Goal: Information Seeking & Learning: Learn about a topic

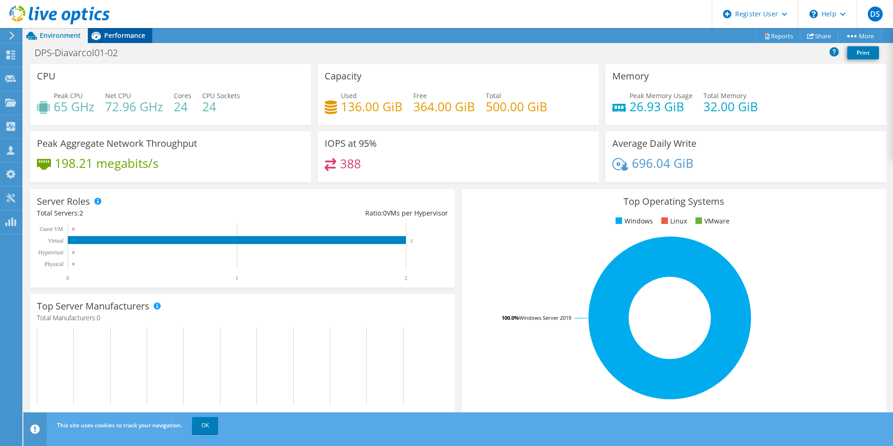
click at [137, 33] on span "Performance" at bounding box center [124, 35] width 41 height 9
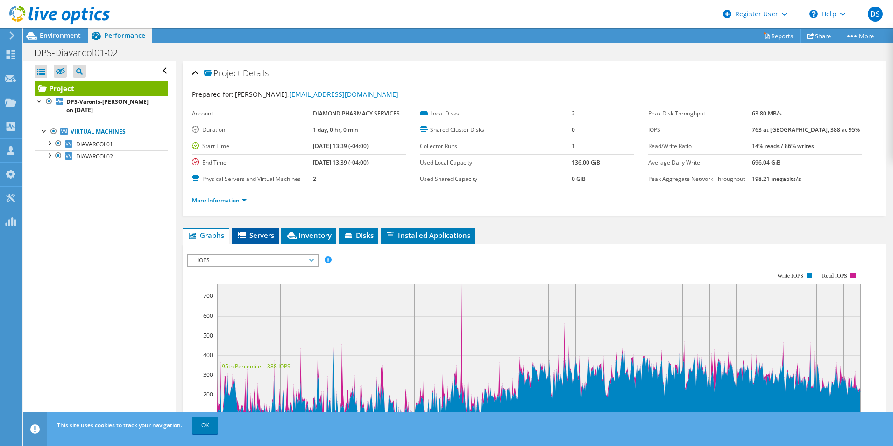
click at [260, 237] on span "Servers" at bounding box center [255, 234] width 37 height 9
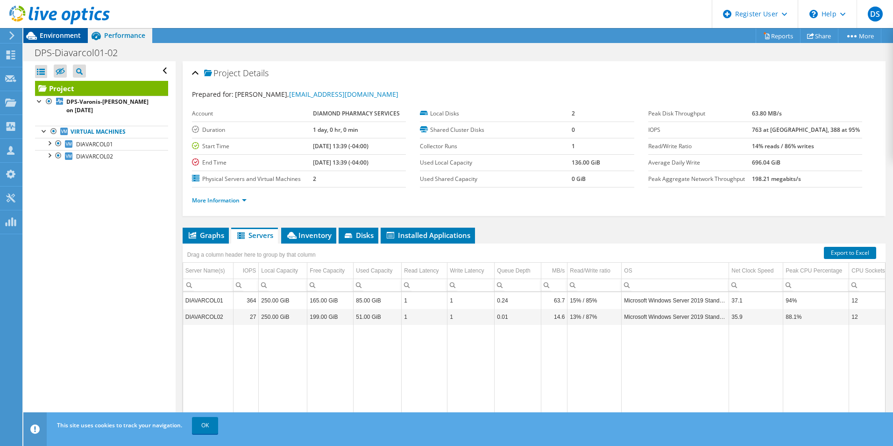
click at [49, 35] on span "Environment" at bounding box center [60, 35] width 41 height 9
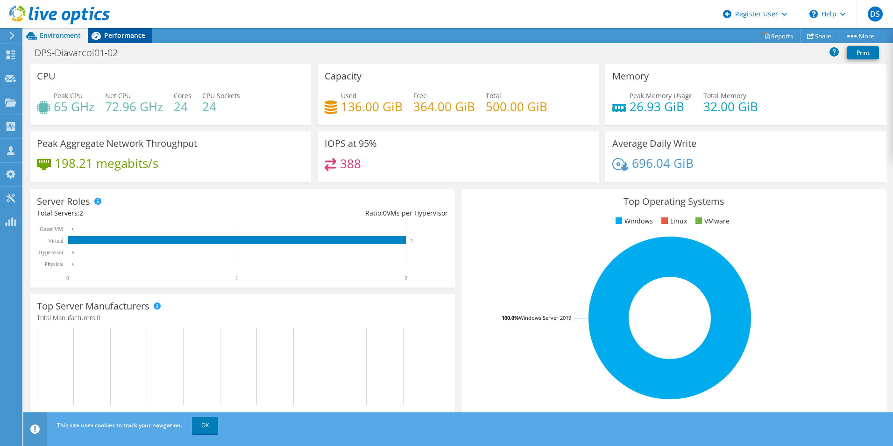
click at [116, 33] on span "Performance" at bounding box center [124, 35] width 41 height 9
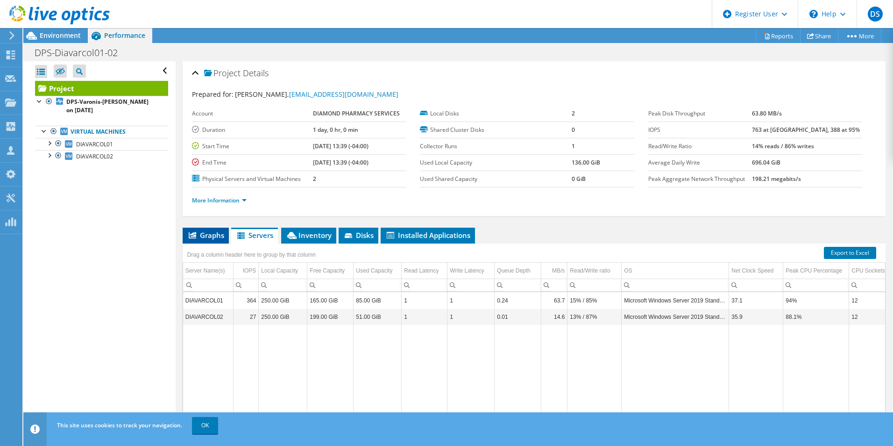
click at [212, 241] on li "Graphs" at bounding box center [206, 236] width 46 height 16
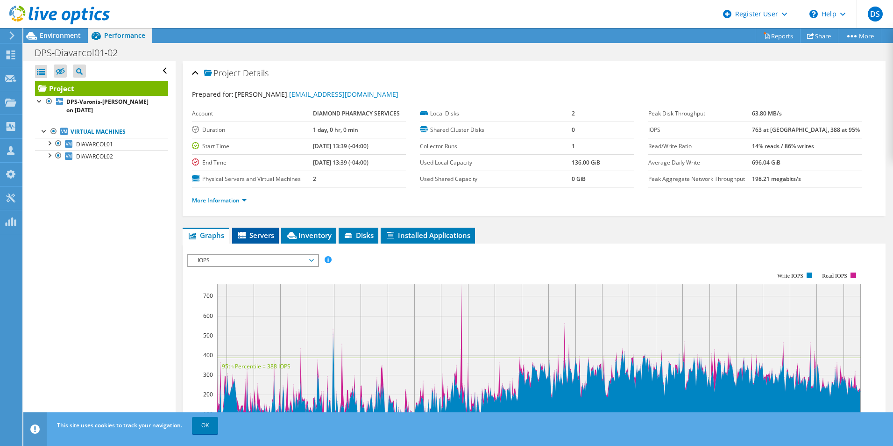
click at [260, 237] on span "Servers" at bounding box center [255, 234] width 37 height 9
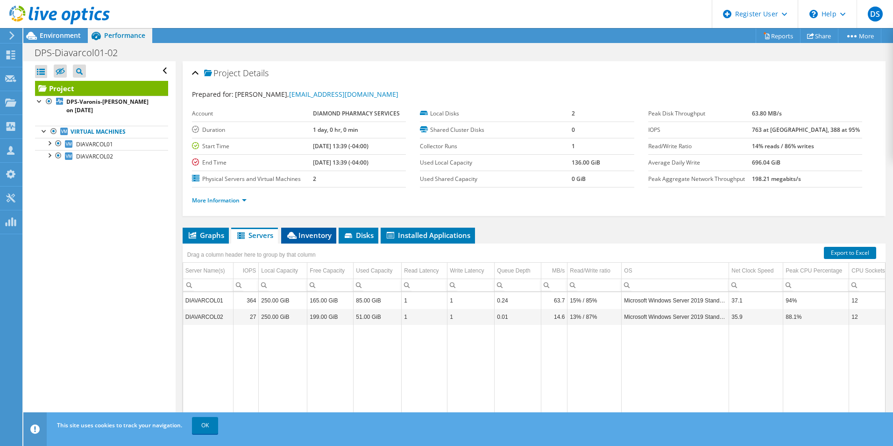
click at [307, 230] on li "Inventory" at bounding box center [308, 236] width 55 height 16
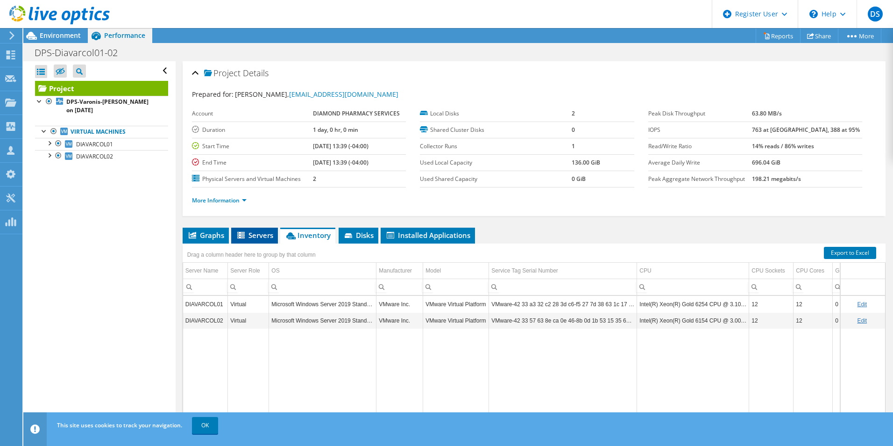
click at [258, 232] on span "Servers" at bounding box center [254, 234] width 37 height 9
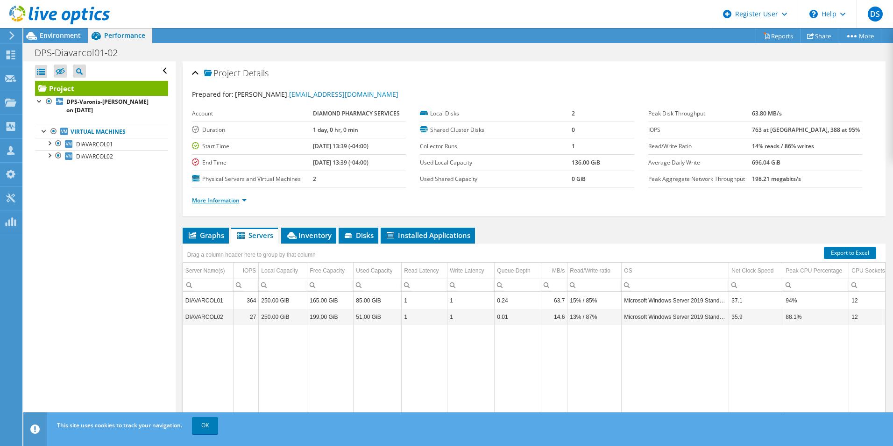
click at [241, 199] on link "More Information" at bounding box center [219, 200] width 55 height 8
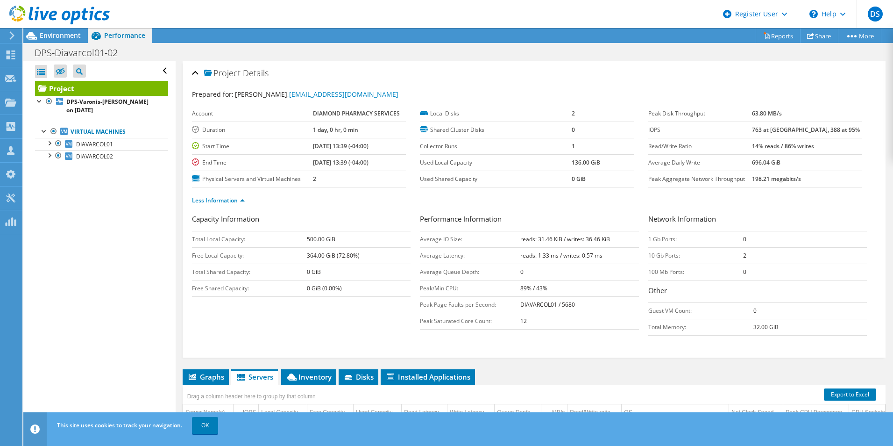
drag, startPoint x: 216, startPoint y: 375, endPoint x: 230, endPoint y: 371, distance: 14.5
click at [217, 374] on span "Graphs" at bounding box center [205, 376] width 37 height 9
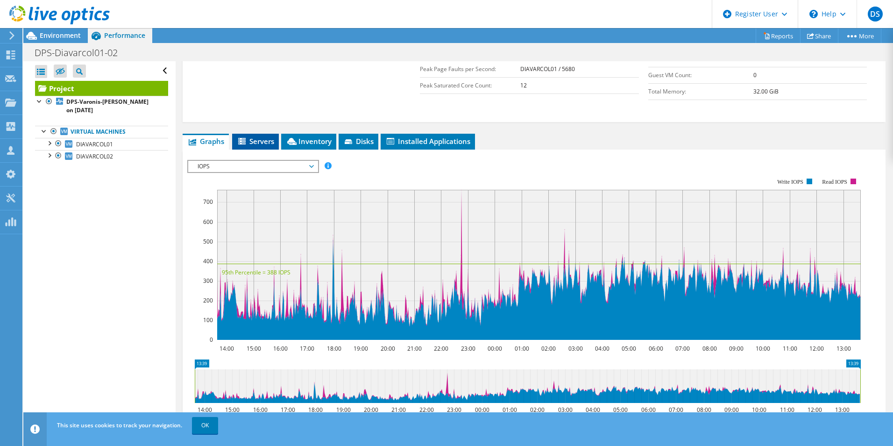
click at [235, 141] on li "Servers" at bounding box center [255, 142] width 47 height 16
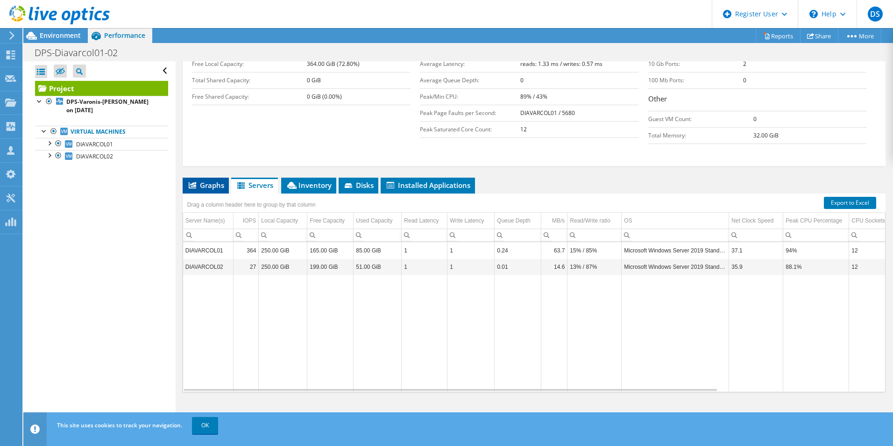
click at [207, 188] on span "Graphs" at bounding box center [205, 184] width 37 height 9
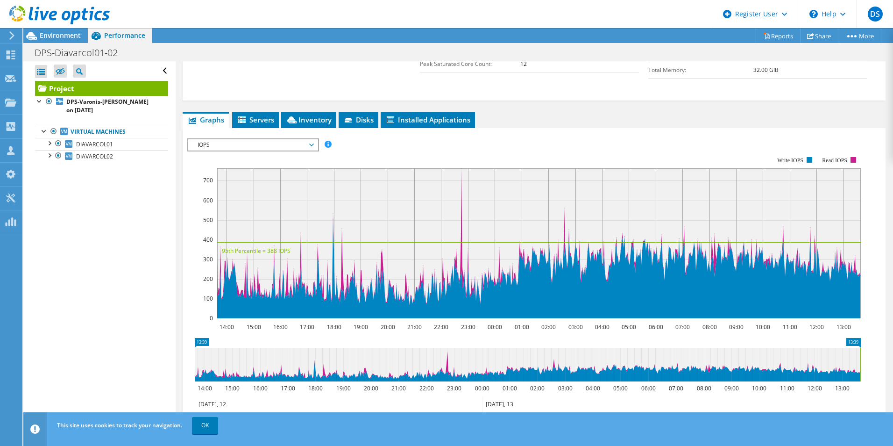
scroll to position [253, 0]
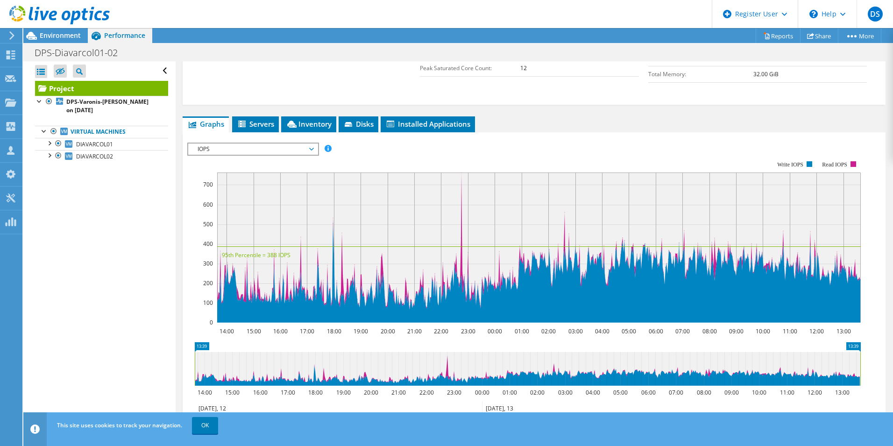
click at [313, 150] on span "IOPS" at bounding box center [252, 148] width 129 height 11
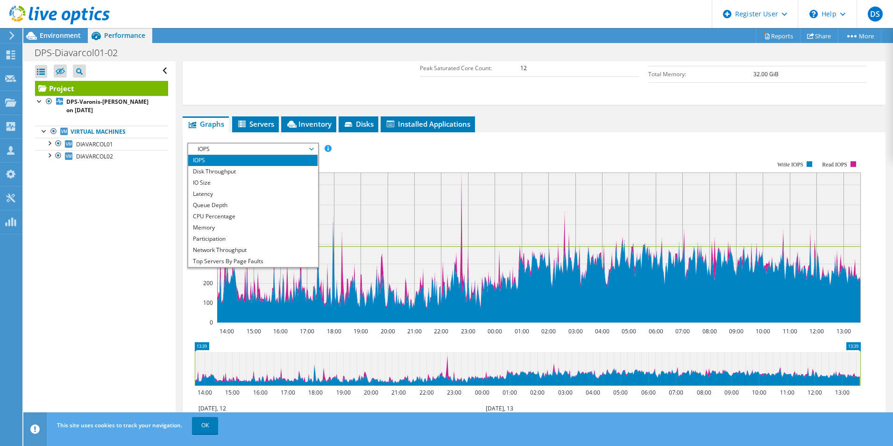
click at [313, 150] on span "IOPS" at bounding box center [252, 148] width 129 height 11
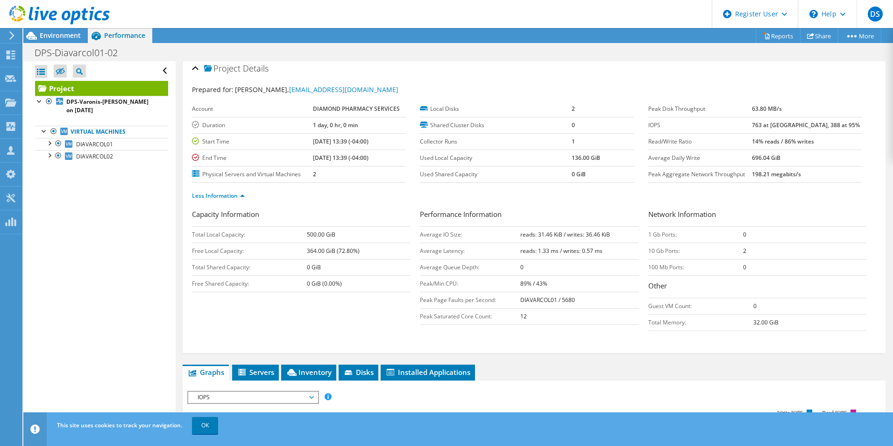
scroll to position [0, 0]
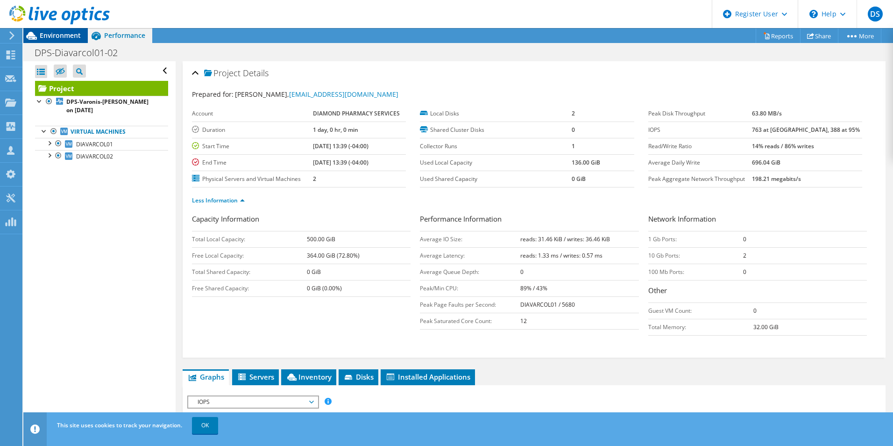
click at [64, 34] on span "Environment" at bounding box center [60, 35] width 41 height 9
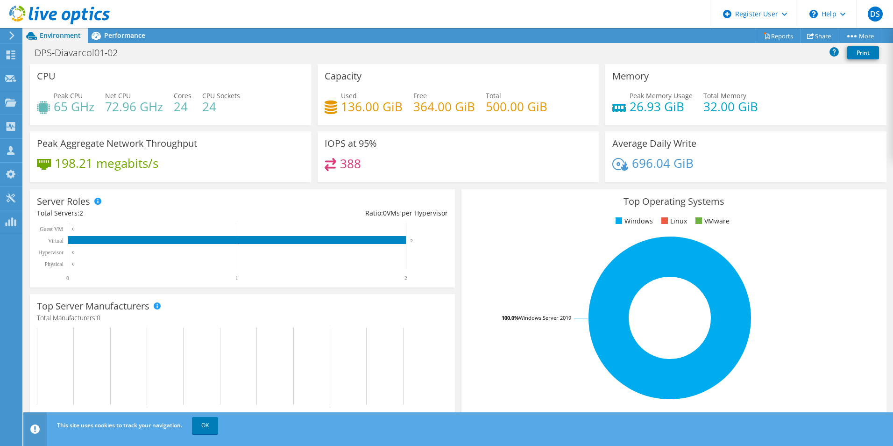
scroll to position [178, 0]
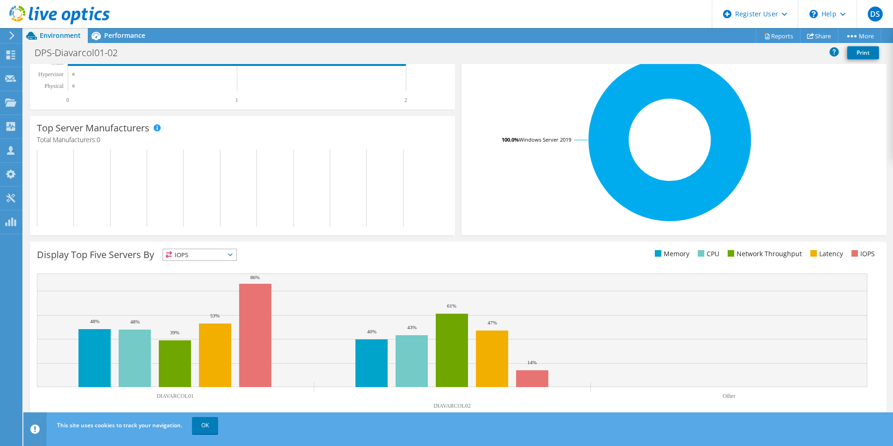
click at [195, 249] on span "IOPS" at bounding box center [199, 254] width 73 height 11
click at [477, 253] on ul "Memory CPU Network Throughput Latency IOPS" at bounding box center [668, 254] width 421 height 11
click at [236, 257] on span "IOPS" at bounding box center [199, 254] width 73 height 11
click at [230, 278] on li "Memory" at bounding box center [199, 279] width 73 height 13
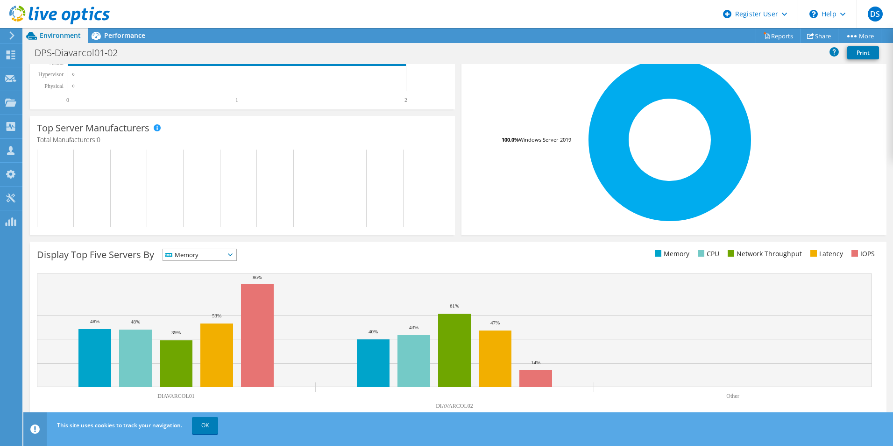
click at [225, 254] on span "Memory" at bounding box center [194, 254] width 62 height 11
click at [222, 293] on li "CPU" at bounding box center [199, 292] width 73 height 13
click at [225, 251] on span "CPU" at bounding box center [194, 254] width 62 height 11
click at [414, 178] on rect at bounding box center [238, 187] width 403 height 77
click at [142, 31] on span "Performance" at bounding box center [124, 35] width 41 height 9
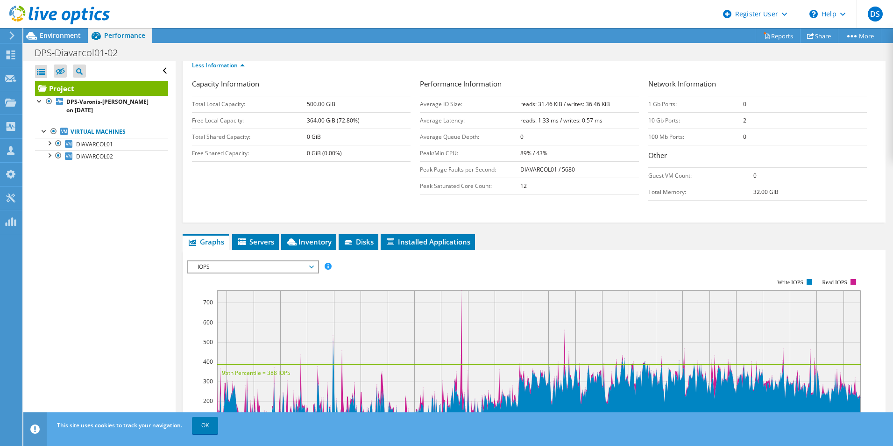
scroll to position [135, 0]
click at [263, 236] on li "Servers" at bounding box center [255, 242] width 47 height 16
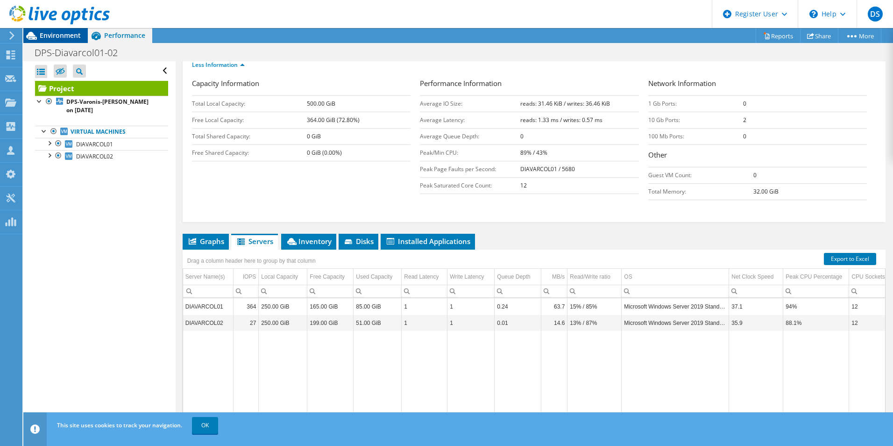
drag, startPoint x: 36, startPoint y: 34, endPoint x: 45, endPoint y: 37, distance: 9.9
click at [36, 34] on icon at bounding box center [31, 36] width 16 height 16
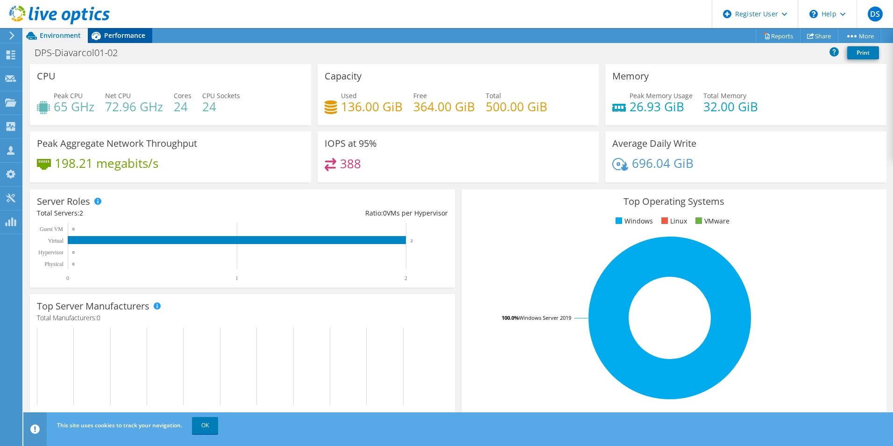
click at [121, 34] on span "Performance" at bounding box center [124, 35] width 41 height 9
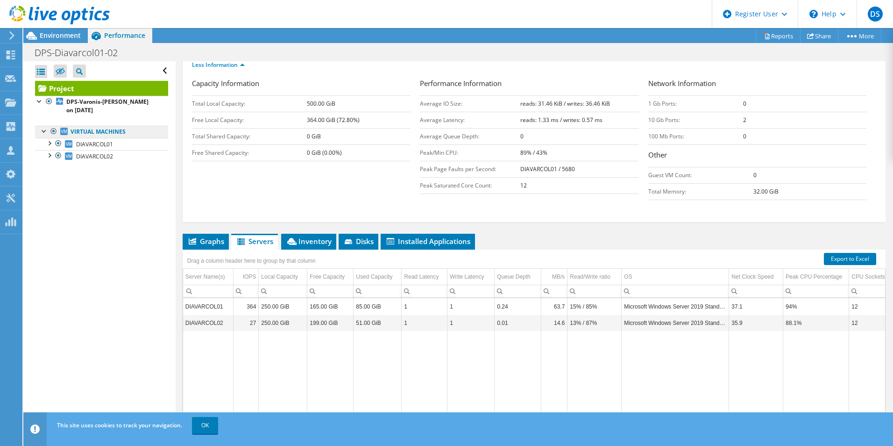
click at [44, 137] on link "Virtual Machines" at bounding box center [101, 132] width 133 height 12
click at [48, 144] on div at bounding box center [48, 142] width 9 height 9
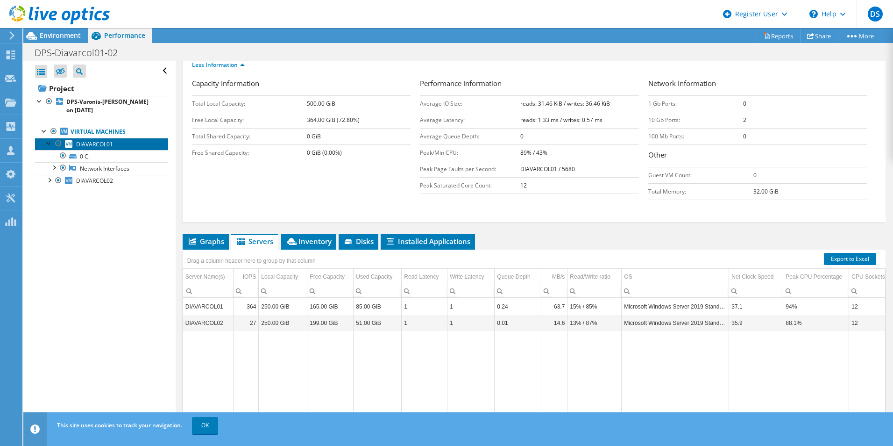
click at [85, 146] on span "DIAVARCOL01" at bounding box center [94, 144] width 37 height 8
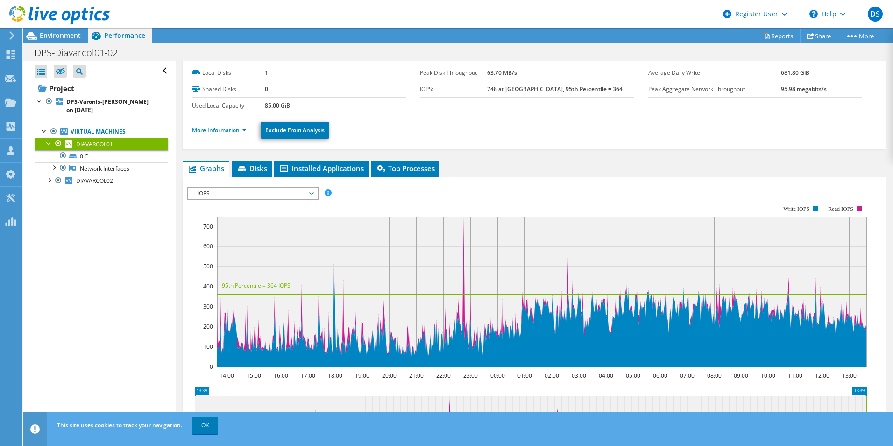
scroll to position [0, 0]
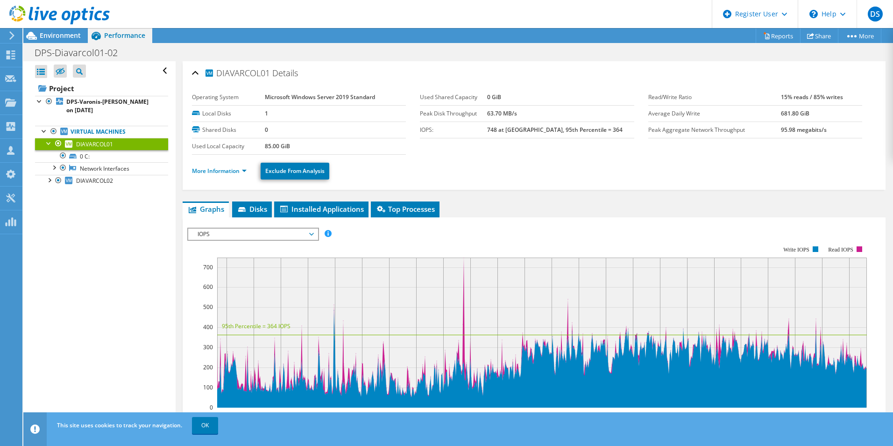
click at [229, 175] on li "More Information" at bounding box center [222, 171] width 60 height 10
click at [232, 172] on link "More Information" at bounding box center [219, 171] width 55 height 8
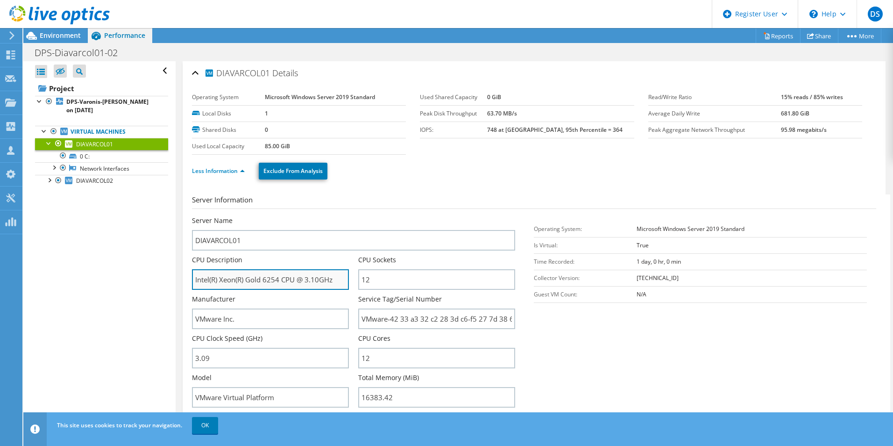
drag, startPoint x: 339, startPoint y: 283, endPoint x: 202, endPoint y: 277, distance: 137.0
click at [202, 277] on input "Intel(R) Xeon(R) Gold 6254 CPU @ 3.10GHz" at bounding box center [270, 279] width 157 height 21
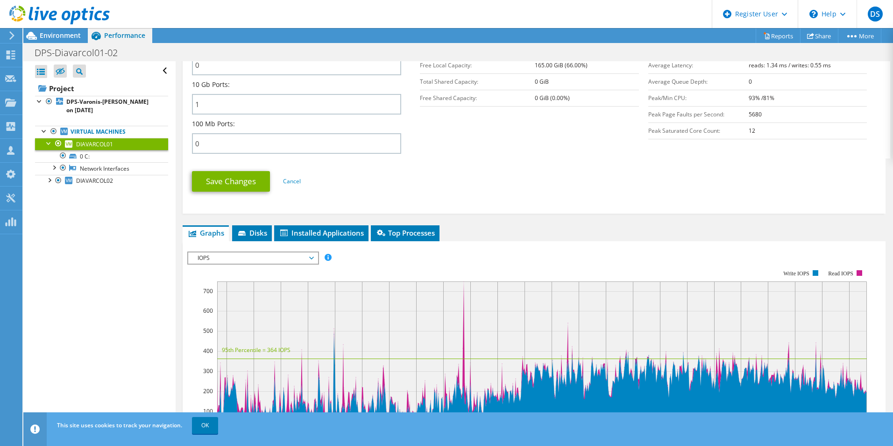
scroll to position [398, 0]
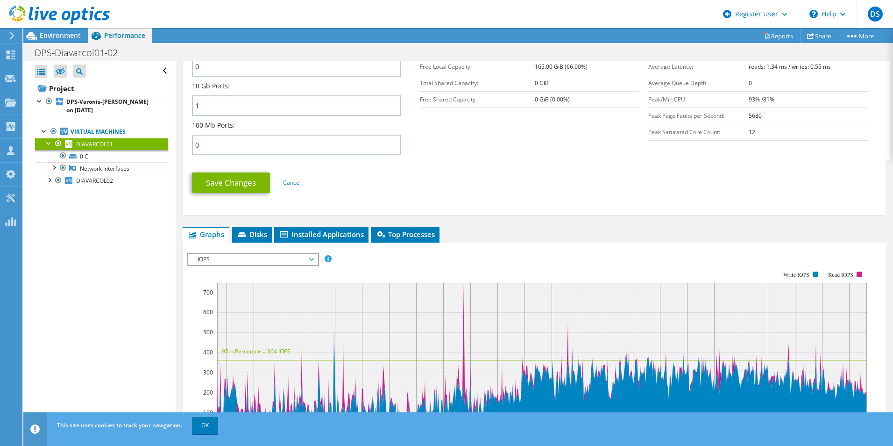
click at [297, 256] on span "IOPS" at bounding box center [253, 259] width 120 height 11
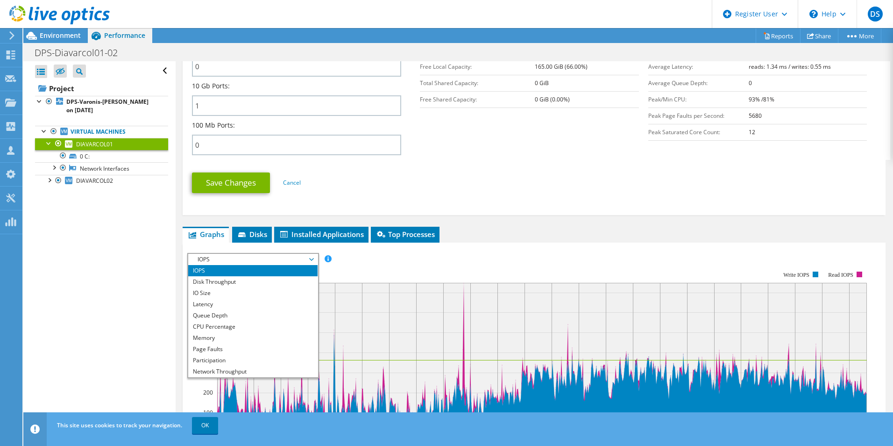
scroll to position [34, 0]
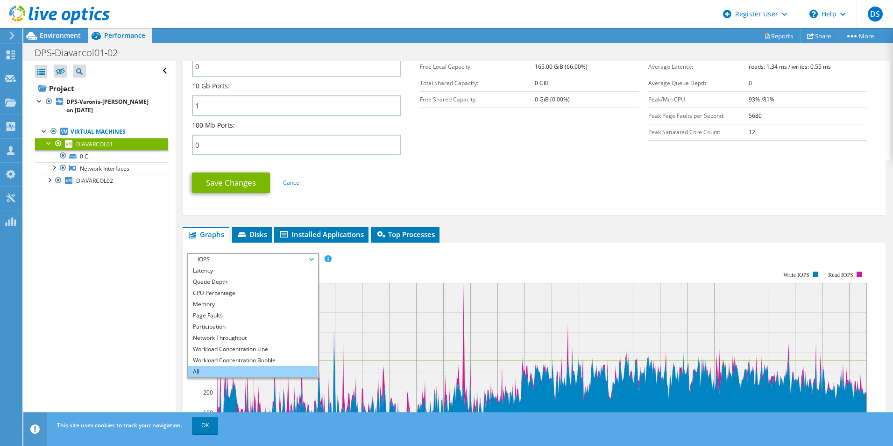
click at [263, 370] on li "All" at bounding box center [252, 371] width 129 height 11
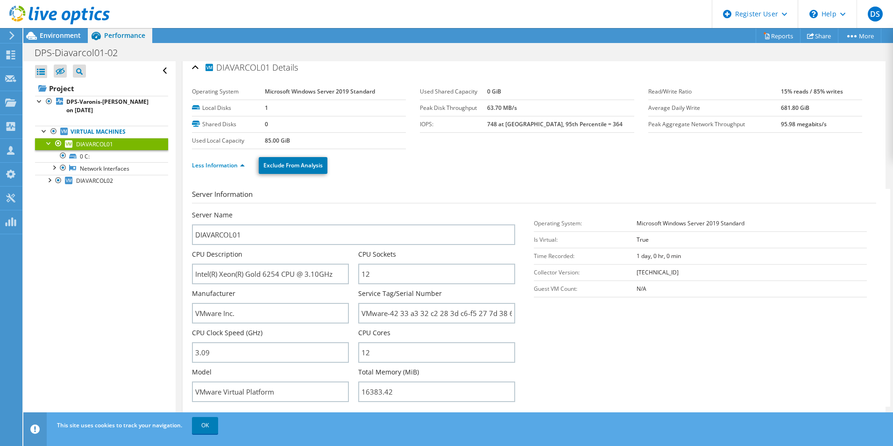
scroll to position [3, 0]
click at [41, 30] on div at bounding box center [55, 15] width 110 height 31
drag, startPoint x: 41, startPoint y: 30, endPoint x: 51, endPoint y: 31, distance: 10.8
click at [41, 31] on div at bounding box center [55, 15] width 110 height 31
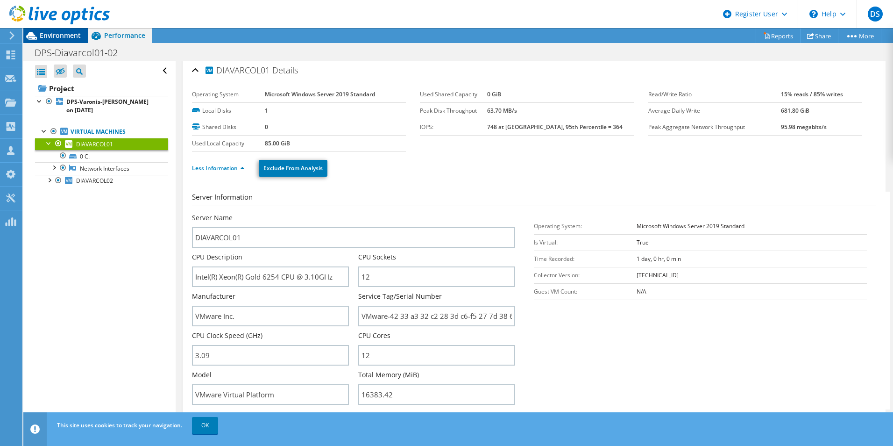
click at [51, 34] on span "Environment" at bounding box center [60, 35] width 41 height 9
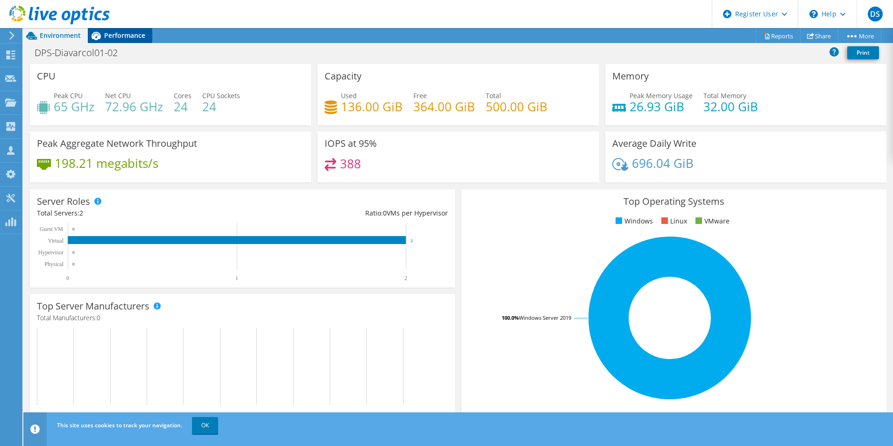
click at [135, 34] on span "Performance" at bounding box center [124, 35] width 41 height 9
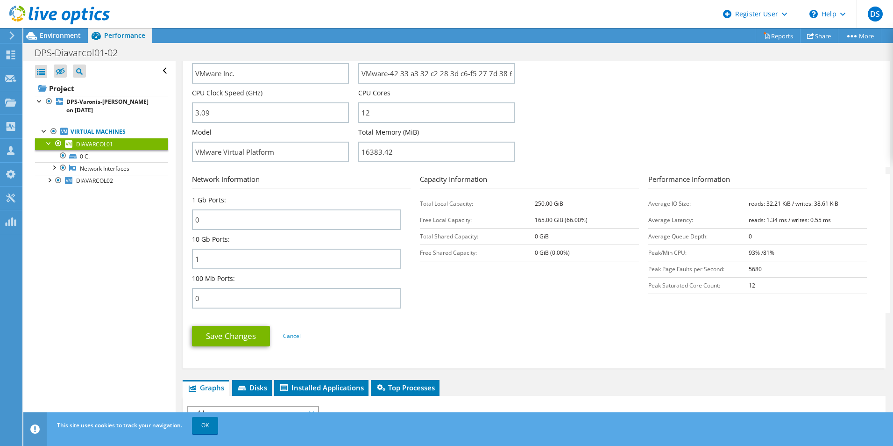
scroll to position [0, 0]
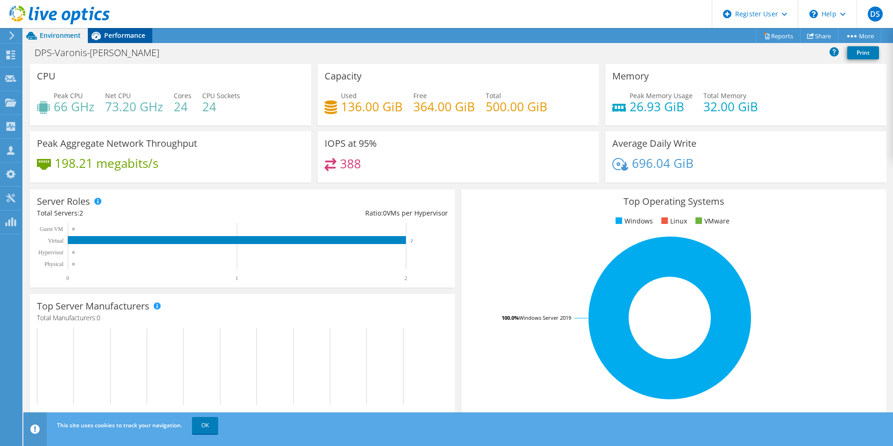
click at [129, 36] on span "Performance" at bounding box center [124, 35] width 41 height 9
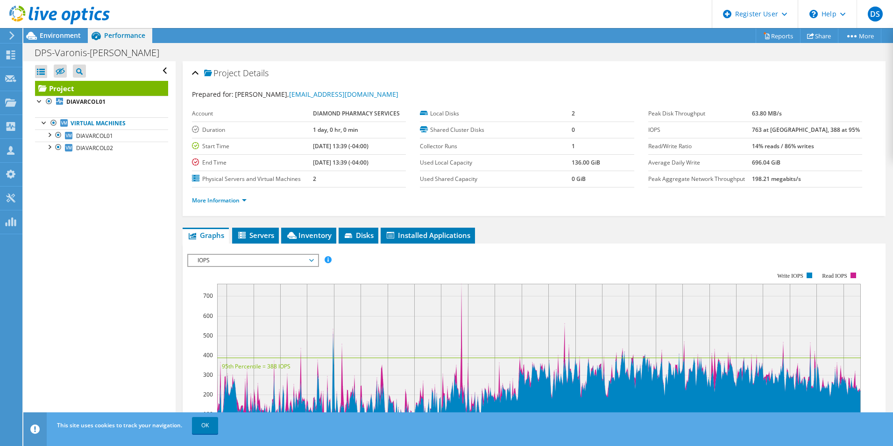
click at [256, 225] on div "Project Details Prepared for: Greg Ashcom, gashcom@diamondpharmacy.com Account …" at bounding box center [534, 349] width 717 height 576
click at [256, 229] on li "Servers" at bounding box center [255, 236] width 47 height 16
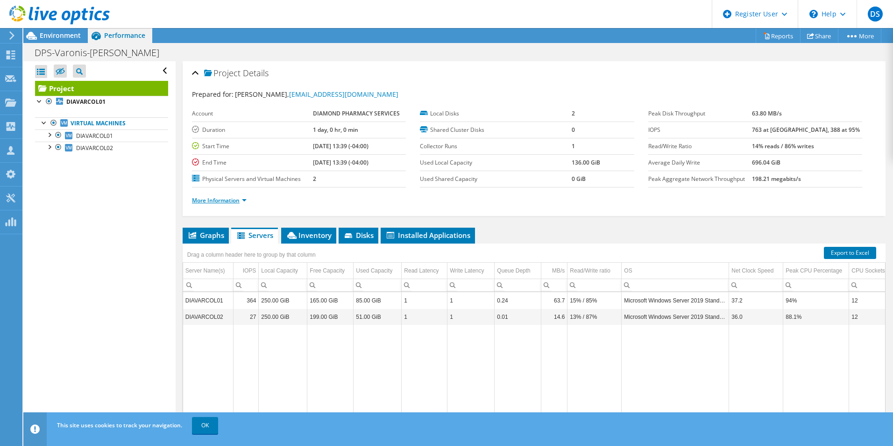
click at [239, 198] on link "More Information" at bounding box center [219, 200] width 55 height 8
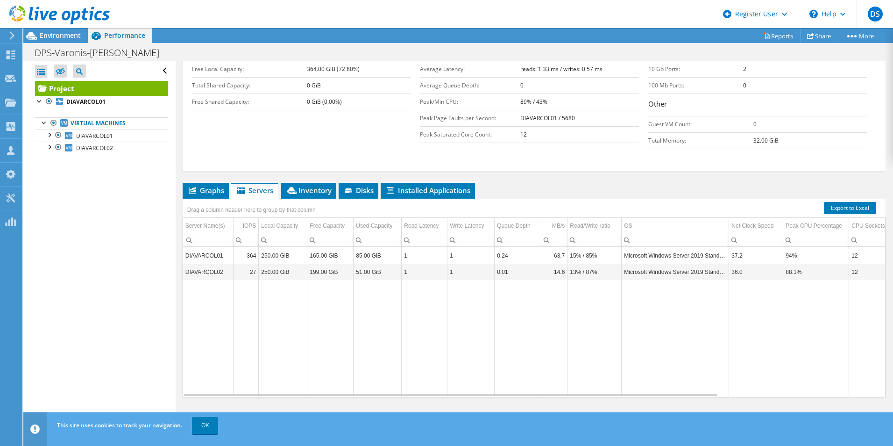
scroll to position [187, 0]
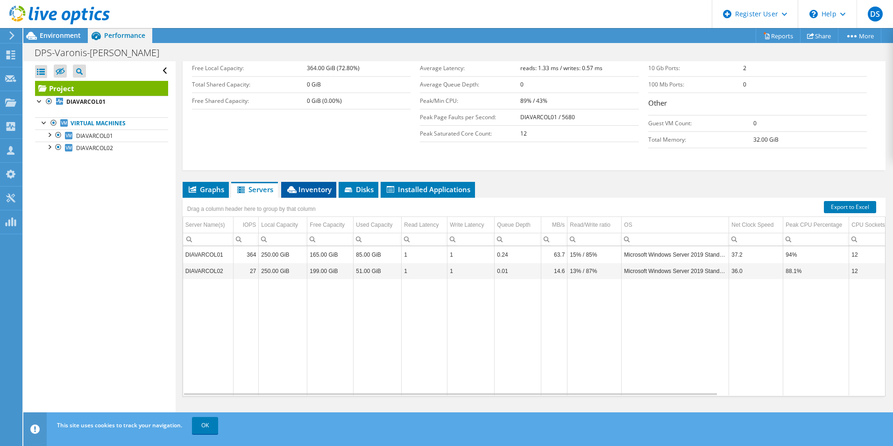
click at [310, 192] on span "Inventory" at bounding box center [309, 189] width 46 height 9
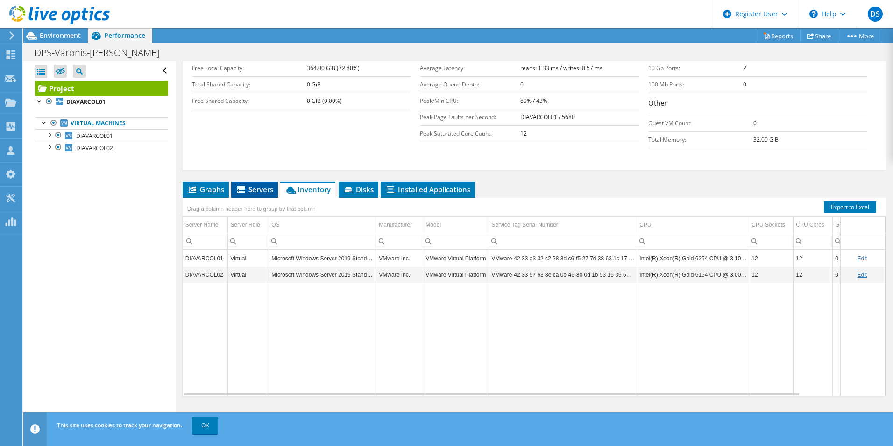
click at [257, 194] on li "Servers" at bounding box center [254, 190] width 47 height 16
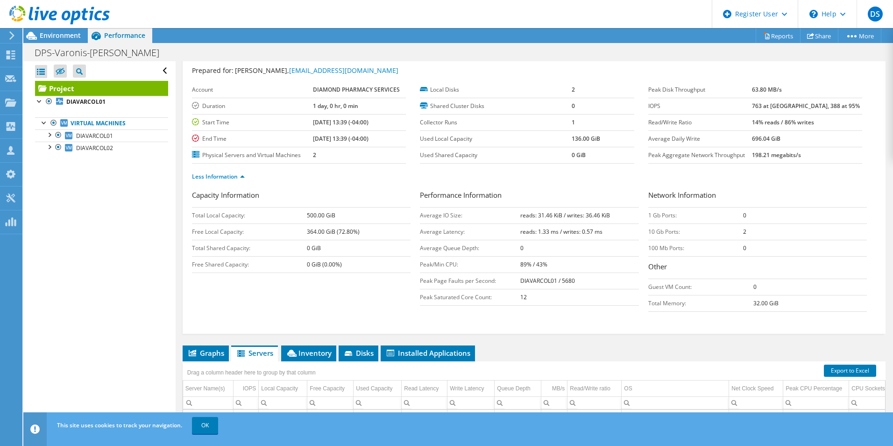
scroll to position [0, 0]
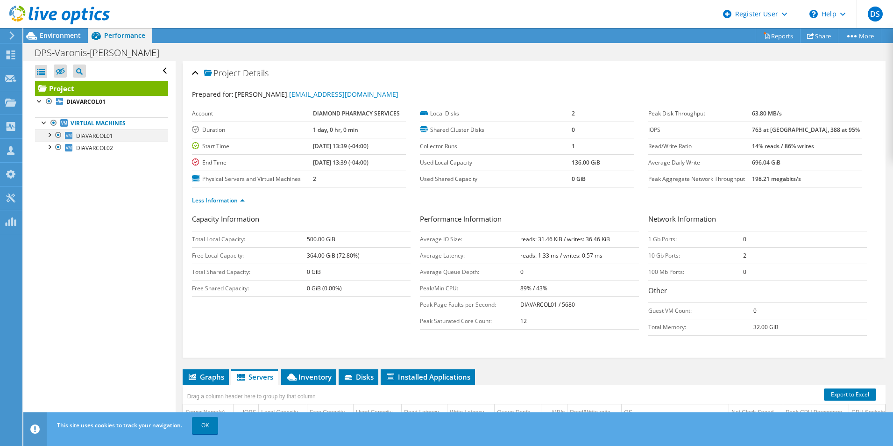
click at [49, 133] on div at bounding box center [48, 133] width 9 height 9
